Goal: Complete application form: Complete application form

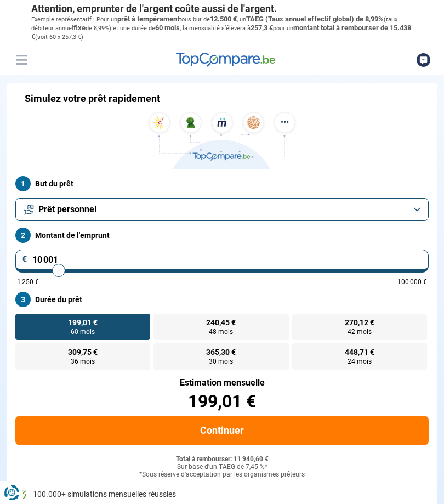
type input "10000"
radio input "true"
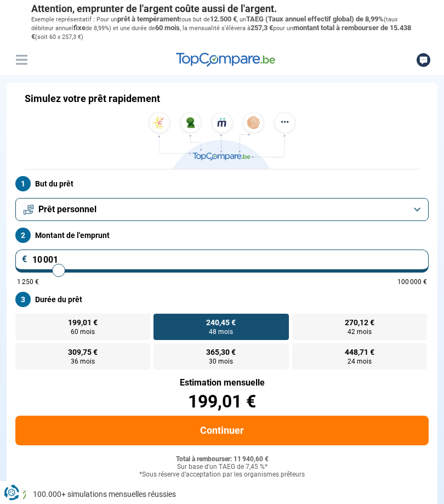
type input "17250"
click at [88, 269] on input "range" at bounding box center [222, 270] width 410 height 2
type input "17 250"
radio input "false"
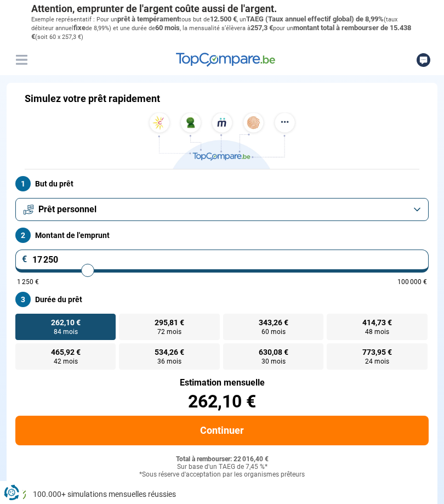
type input "18 250"
type input "18250"
type input "18 750"
type input "18750"
type input "19 250"
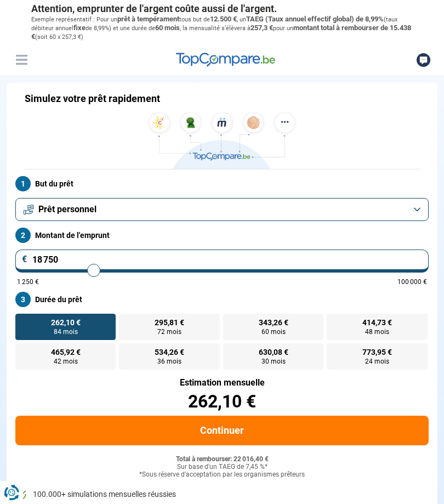
type input "19250"
type input "19 500"
type input "19500"
type input "19 750"
type input "19750"
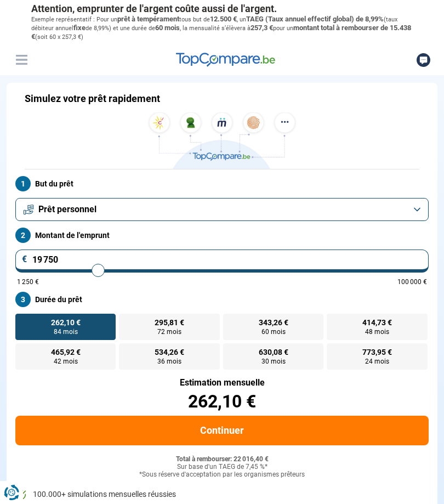
type input "20 000"
type input "20000"
type input "20 500"
type input "20500"
type input "20 750"
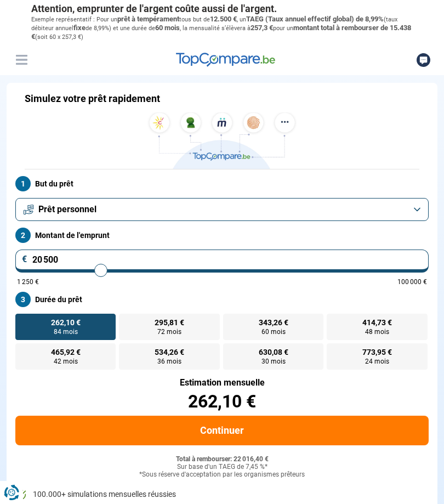
type input "20750"
type input "21 000"
type input "21000"
type input "21 250"
type input "21250"
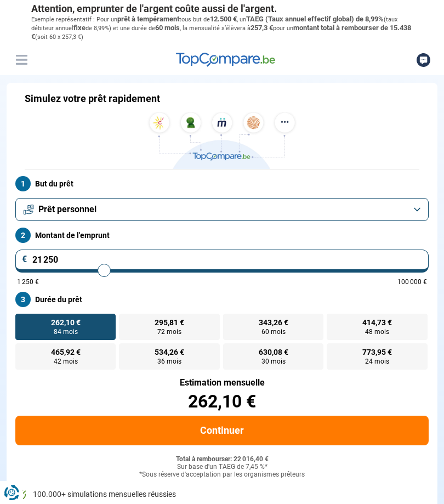
type input "21 500"
type input "21500"
type input "21 750"
type input "21750"
type input "22 000"
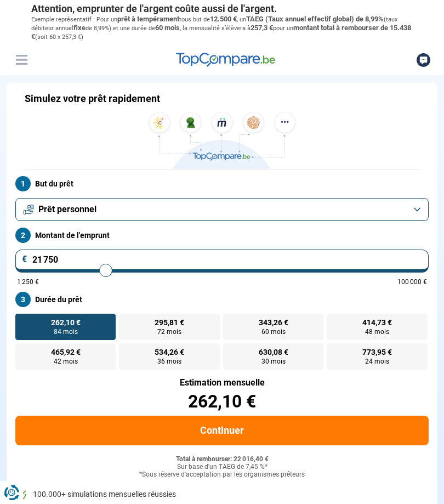
type input "22000"
type input "22 250"
type input "22250"
type input "22 500"
type input "22500"
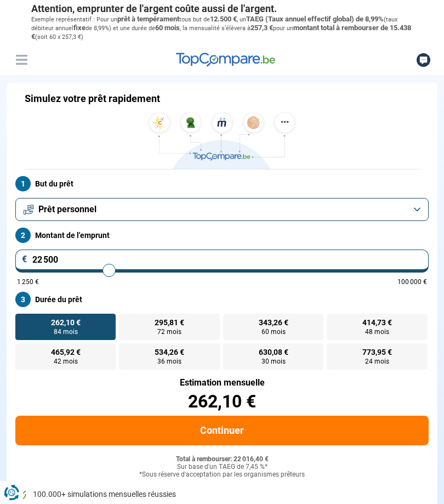
type input "22 750"
type input "22750"
type input "23 000"
type input "23000"
type input "23 250"
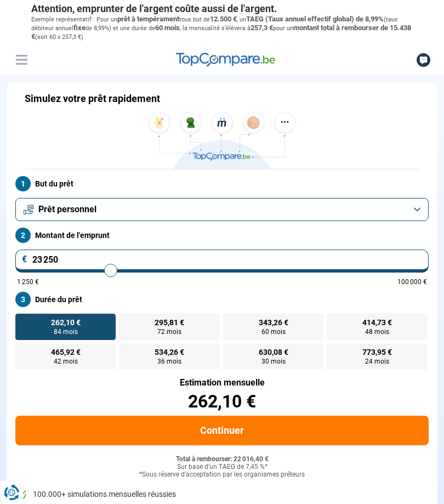
type input "23250"
type input "23 500"
type input "23500"
type input "23 750"
type input "23750"
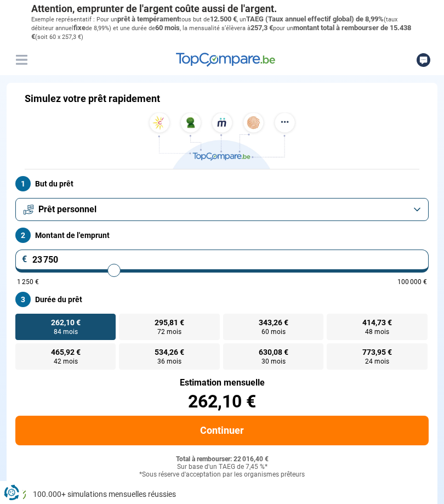
type input "24 000"
type input "24000"
type input "24 250"
type input "24250"
type input "24 500"
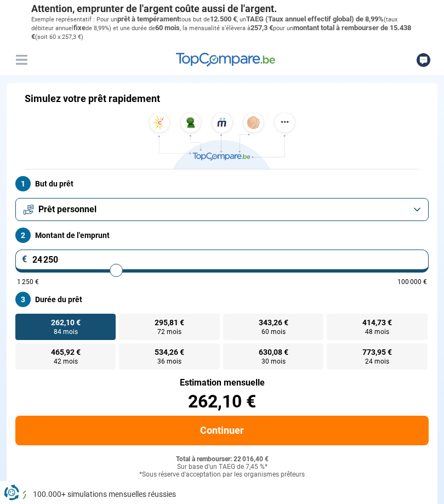
type input "24500"
type input "24 750"
type input "24750"
type input "25 000"
type input "25000"
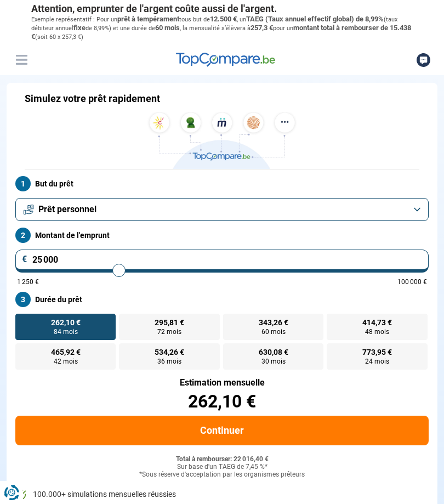
type input "25 250"
type input "25250"
type input "25 500"
type input "25500"
type input "25 750"
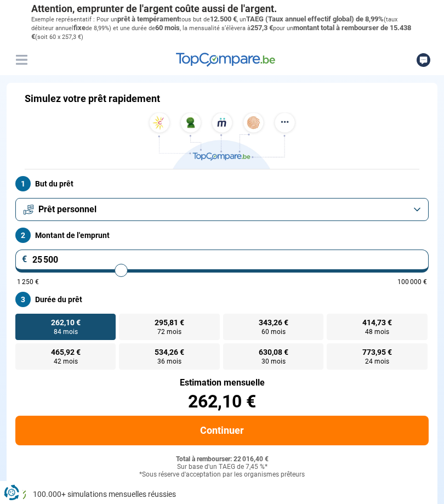
type input "25750"
type input "26 000"
type input "26000"
type input "26 250"
type input "26250"
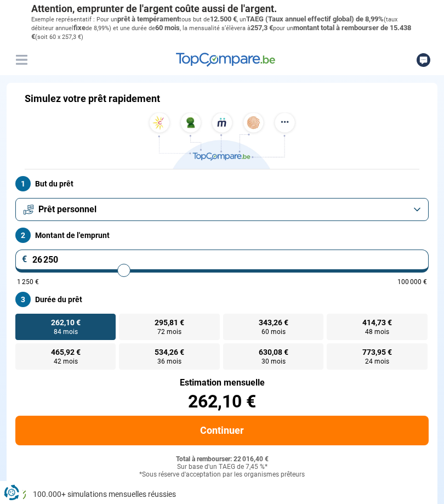
type input "26 500"
type input "26500"
type input "26 750"
type input "26750"
type input "27 000"
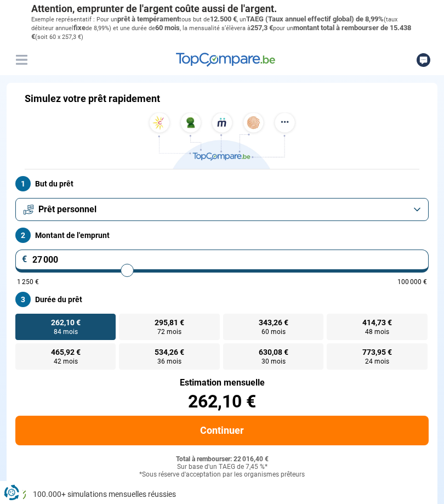
type input "27000"
radio input "false"
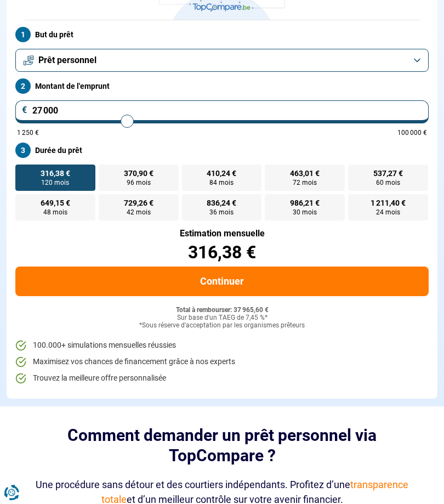
scroll to position [138, 0]
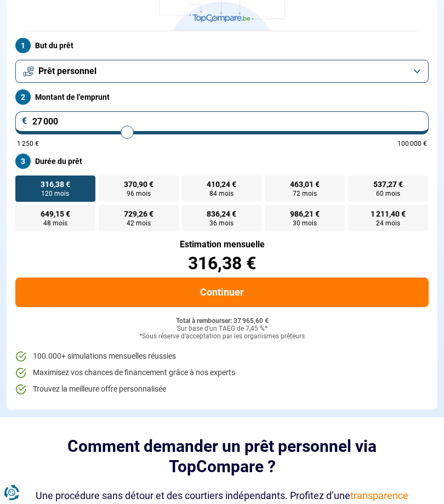
click at [352, 285] on button "Continuer" at bounding box center [222, 293] width 414 height 30
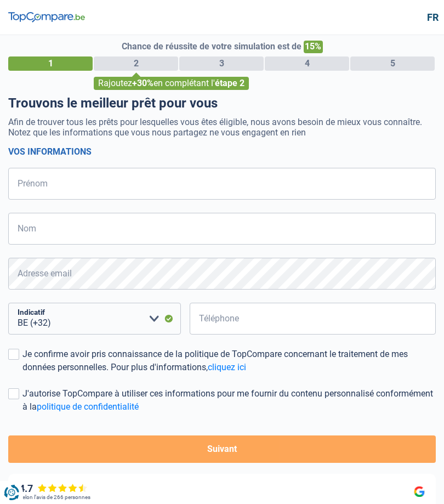
select select "32"
